Goal: Transaction & Acquisition: Purchase product/service

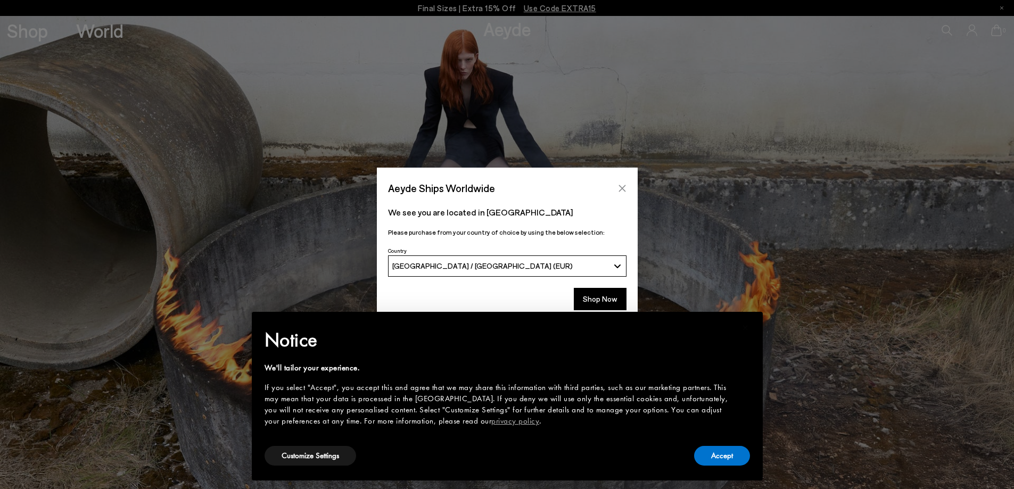
click at [616, 186] on button "Close" at bounding box center [622, 188] width 16 height 16
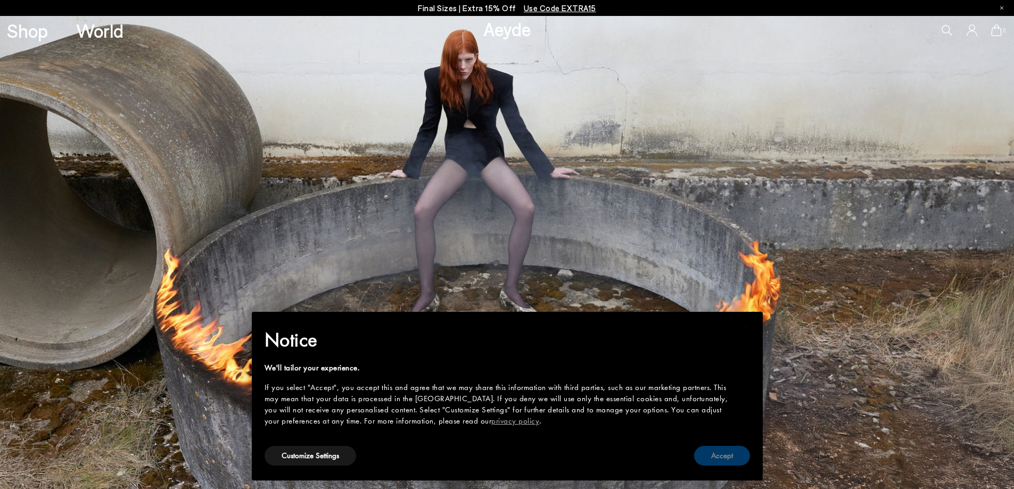
click at [731, 447] on button "Accept" at bounding box center [722, 456] width 56 height 20
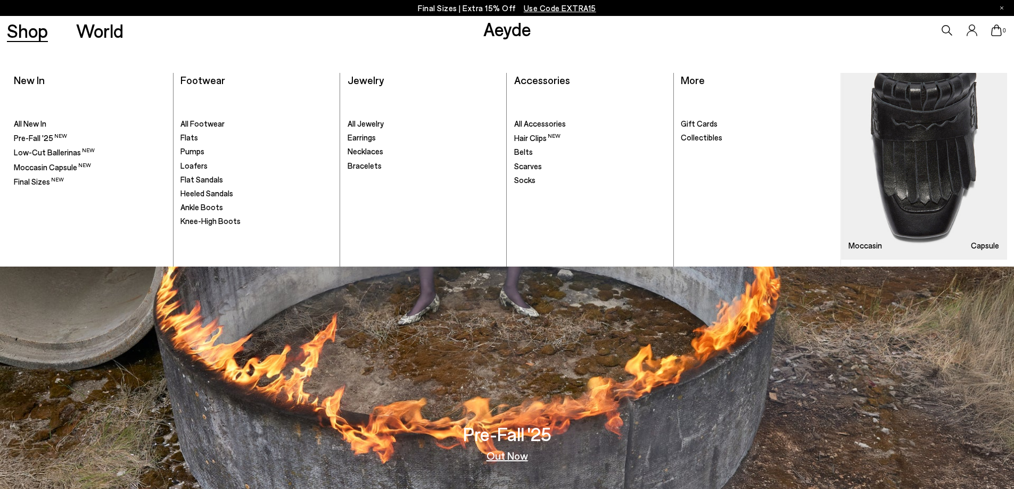
click at [13, 29] on link "Shop" at bounding box center [27, 30] width 41 height 19
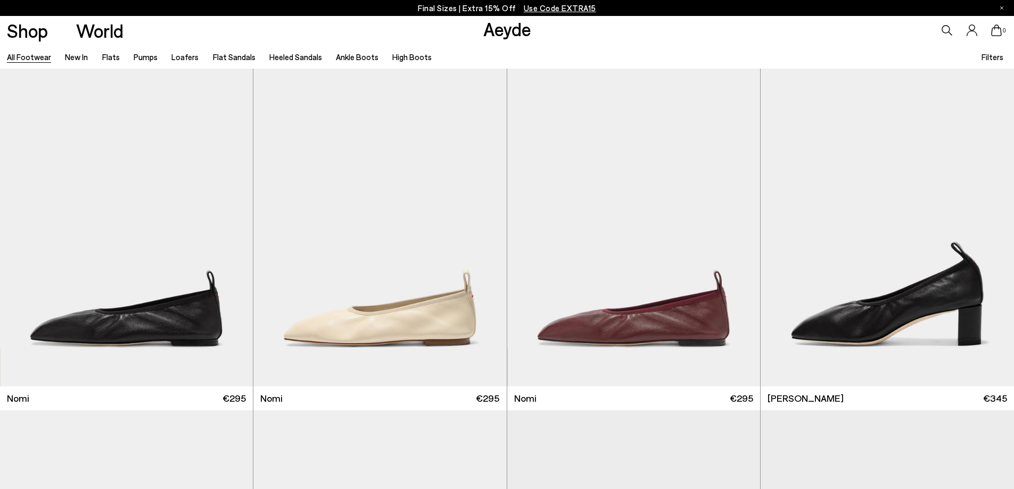
click at [28, 42] on div "Shop World" at bounding box center [62, 30] width 124 height 29
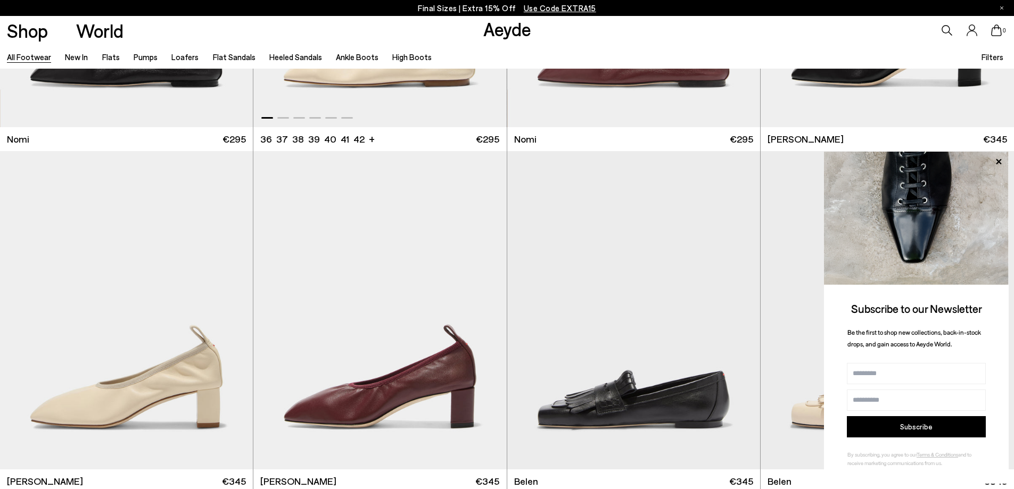
scroll to position [266, 0]
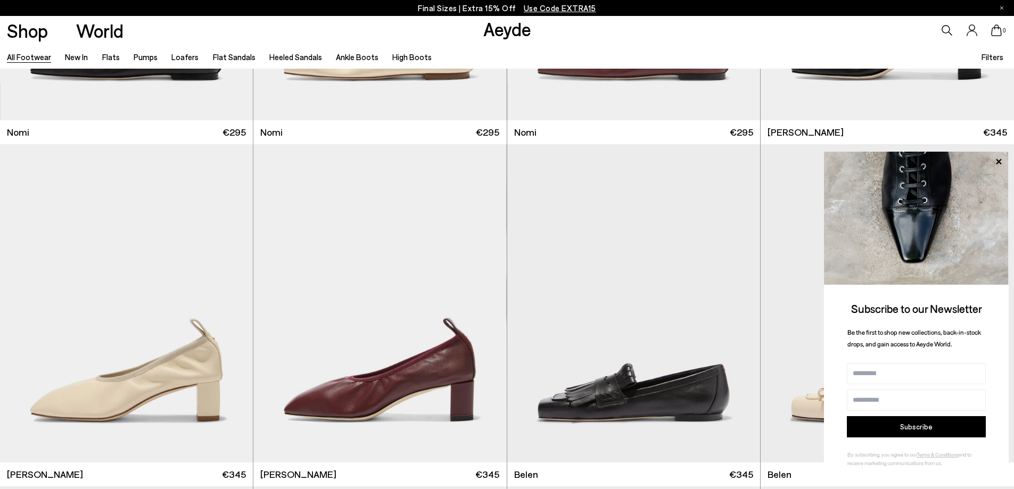
click at [554, 6] on span "Use Code EXTRA15" at bounding box center [560, 8] width 72 height 10
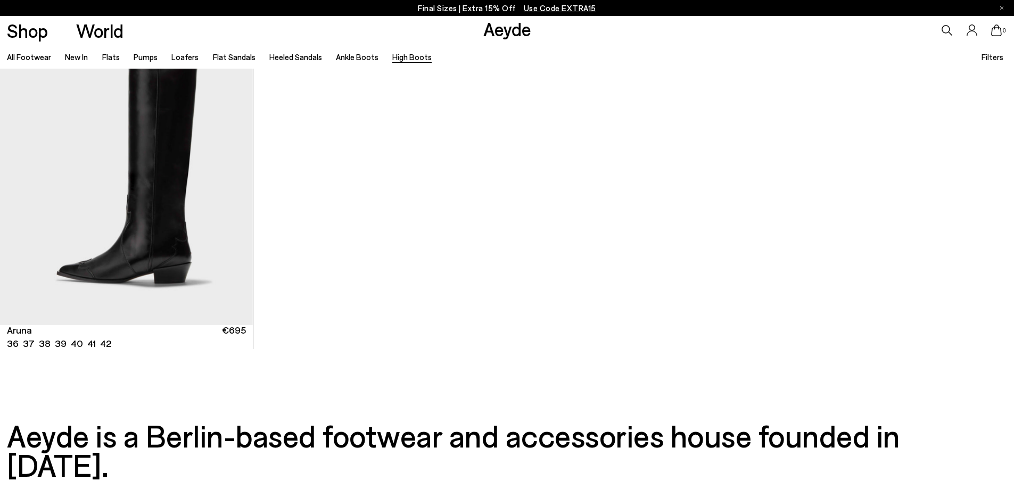
scroll to position [759, 0]
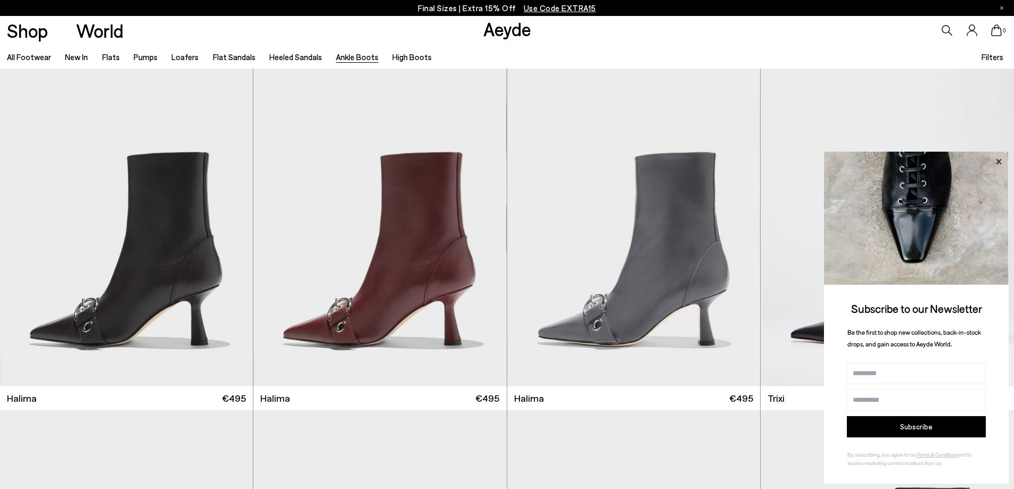
click at [1002, 157] on icon at bounding box center [999, 162] width 14 height 14
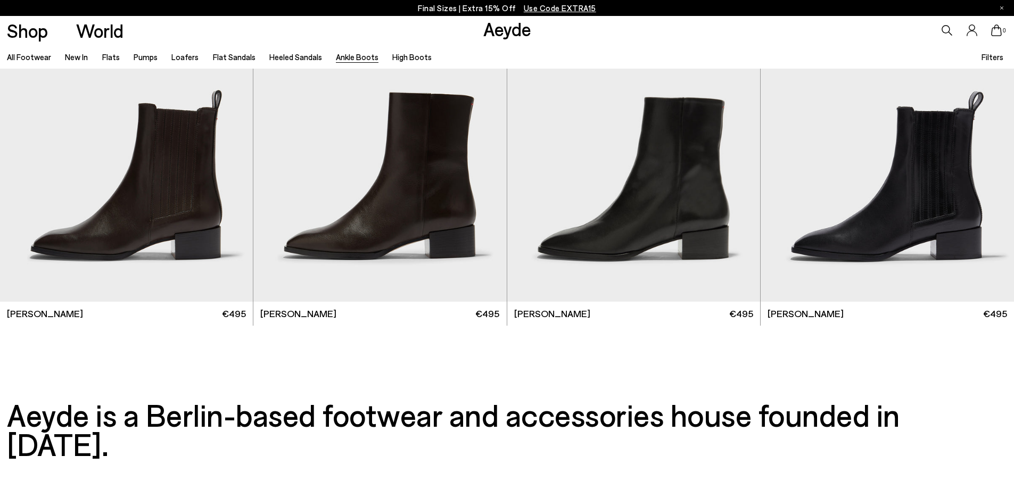
scroll to position [2686, 0]
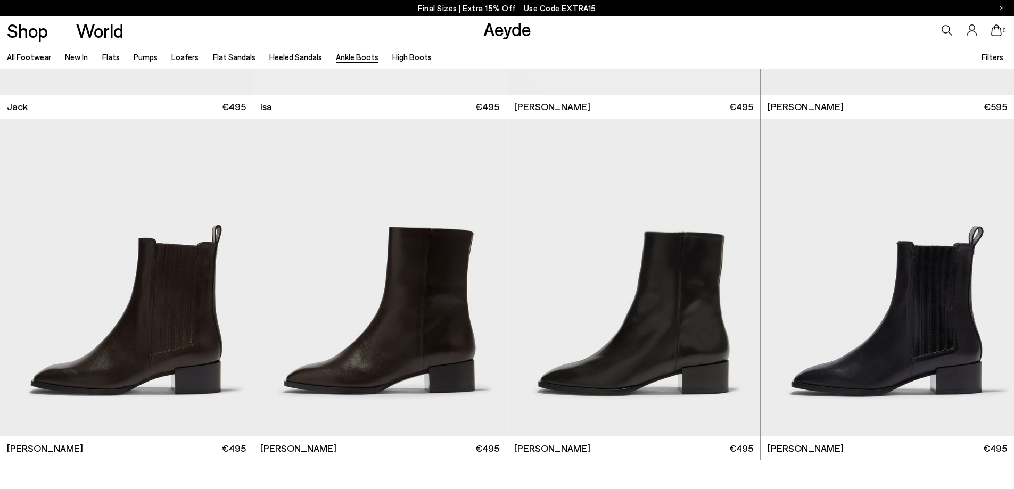
click at [499, 38] on link "Aeyde" at bounding box center [507, 29] width 48 height 22
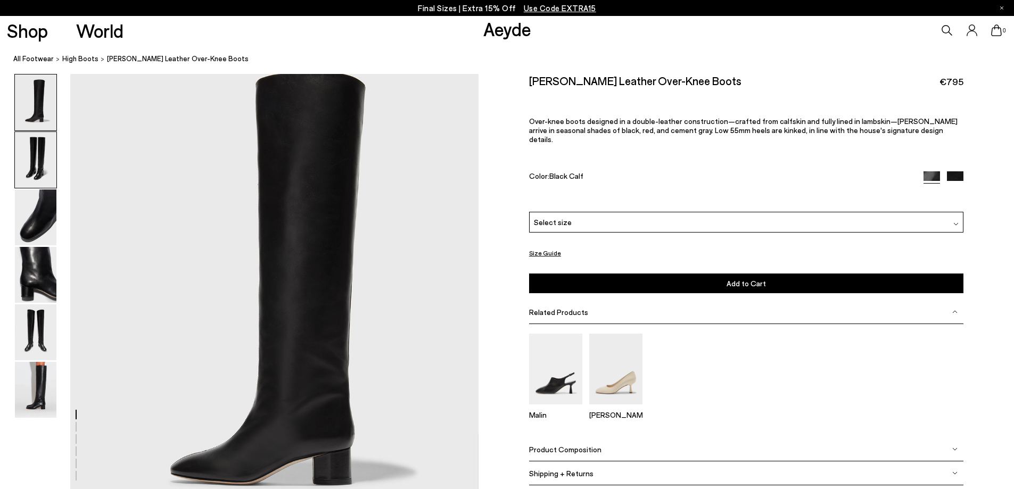
click at [38, 154] on img at bounding box center [36, 160] width 42 height 56
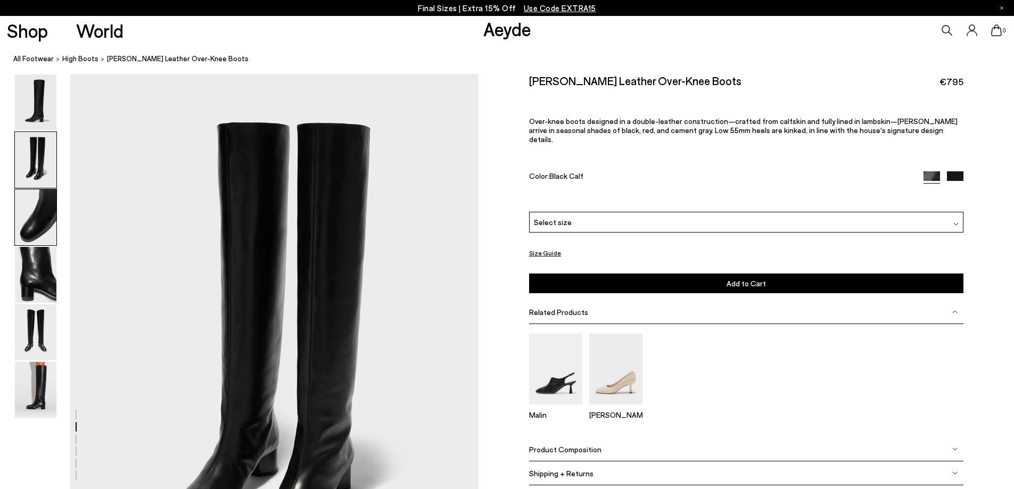
click at [39, 205] on img at bounding box center [36, 218] width 42 height 56
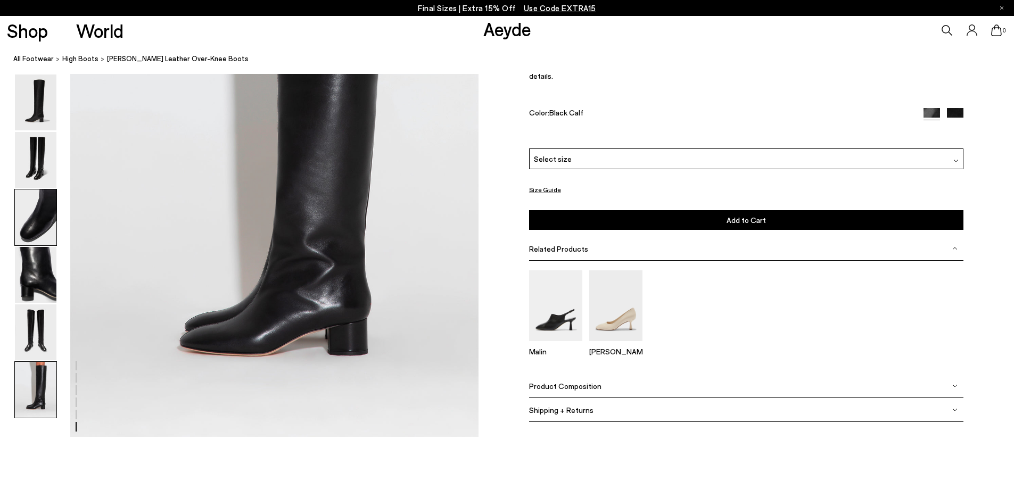
scroll to position [2934, 0]
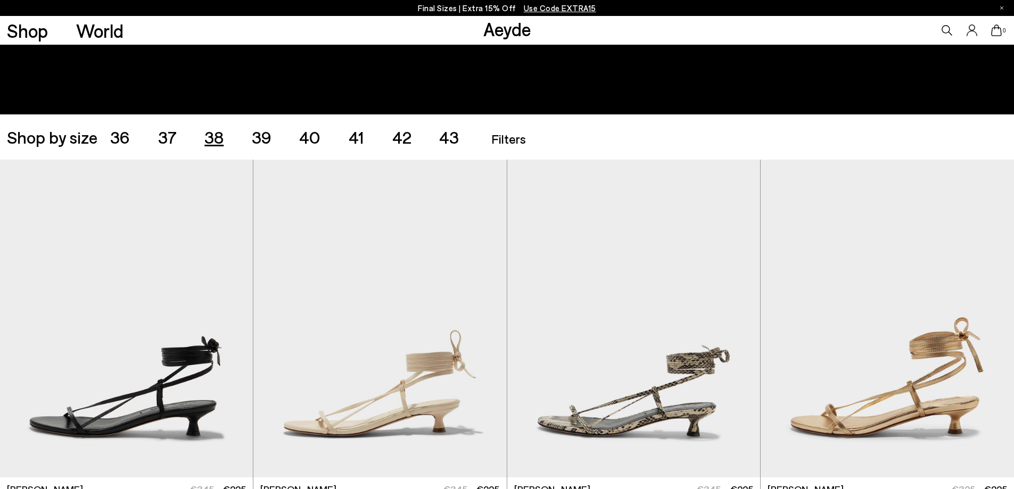
click at [216, 135] on span "38" at bounding box center [213, 137] width 19 height 20
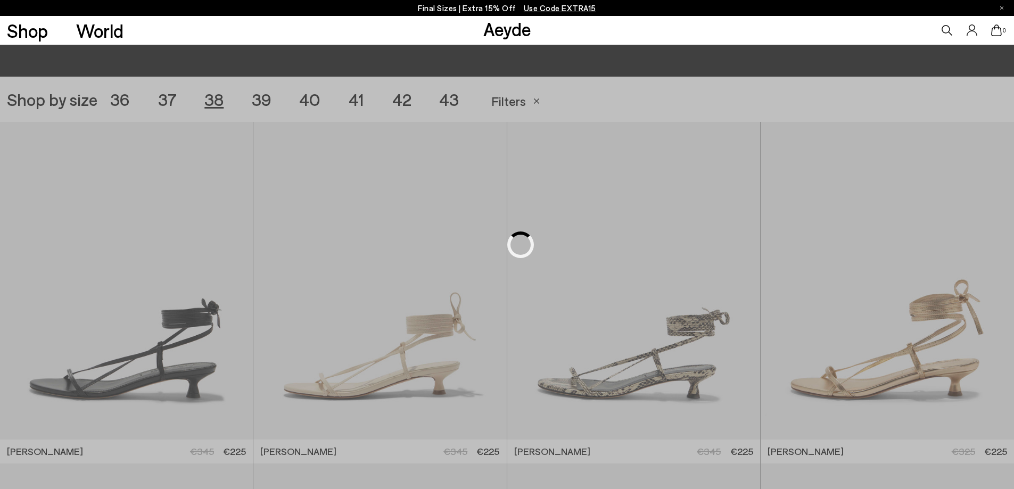
scroll to position [283, 0]
